Goal: Navigation & Orientation: Go to known website

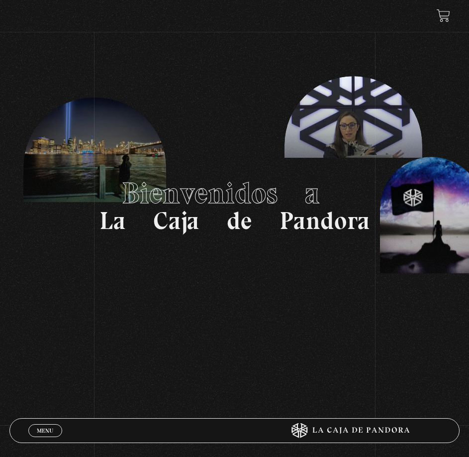
click at [46, 430] on span "Menu" at bounding box center [45, 430] width 16 height 6
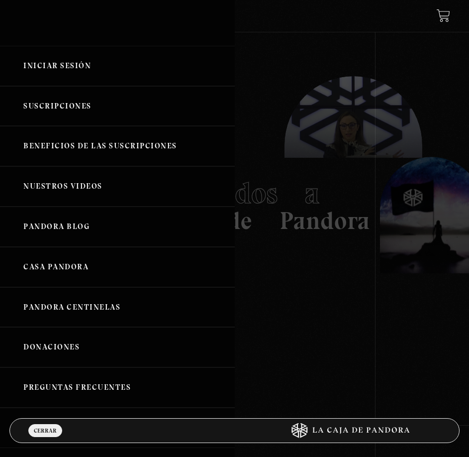
click at [75, 74] on link "Iniciar Sesión" at bounding box center [117, 66] width 235 height 40
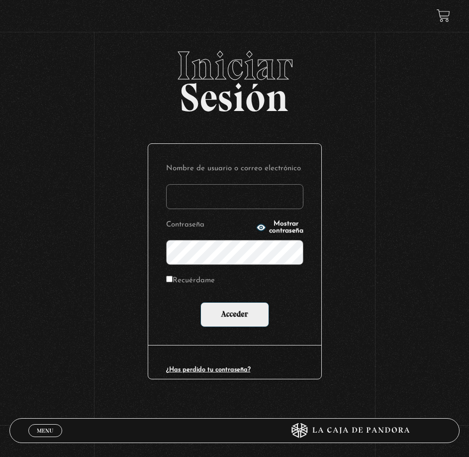
click at [210, 196] on input "Nombre de usuario o correo electrónico" at bounding box center [234, 196] width 137 height 25
type input "roxy.alexa.s.v@gmail.com"
click at [200, 302] on input "Acceder" at bounding box center [234, 314] width 69 height 25
